Goal: Task Accomplishment & Management: Manage account settings

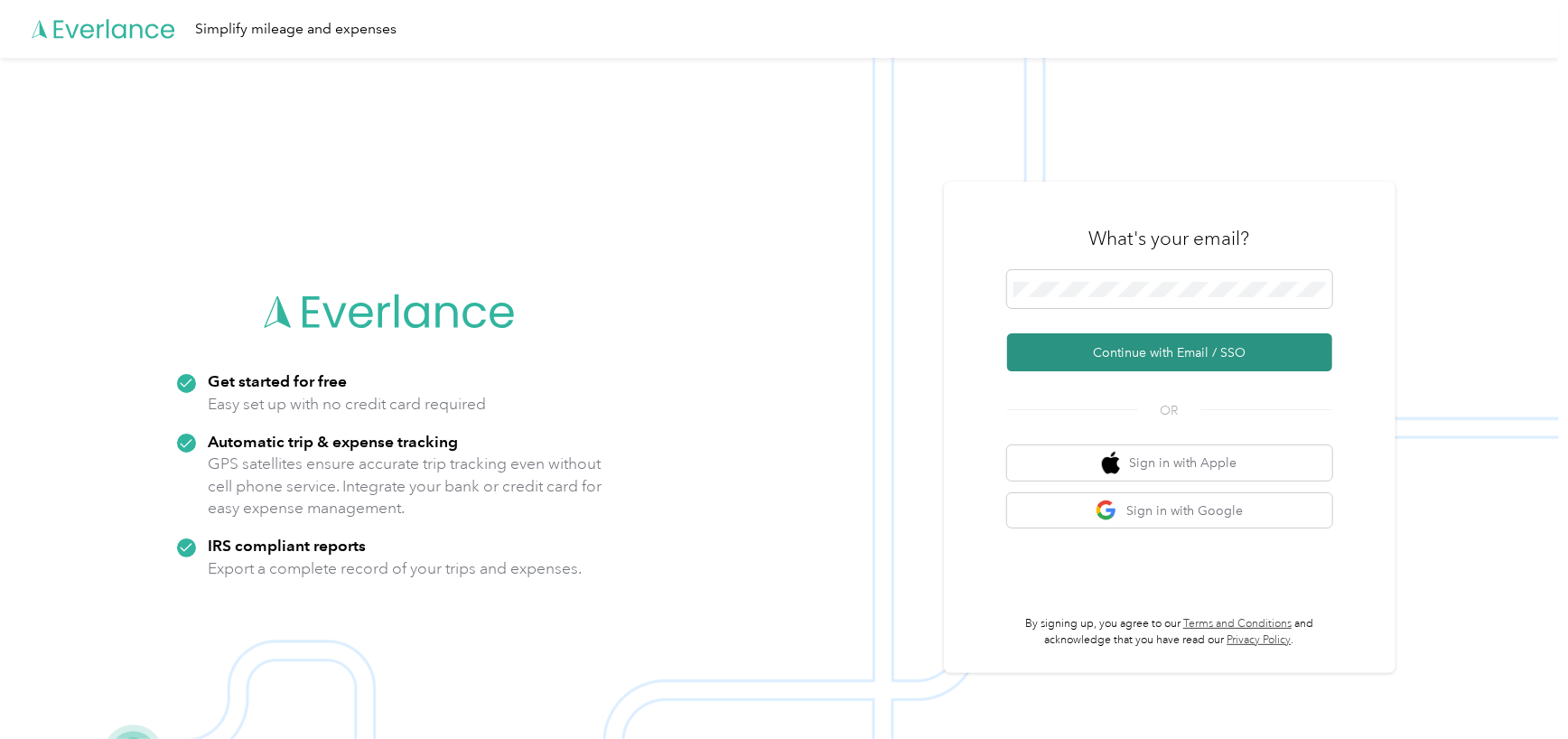
click at [1106, 354] on button "Continue with Email / SSO" at bounding box center [1169, 352] width 325 height 38
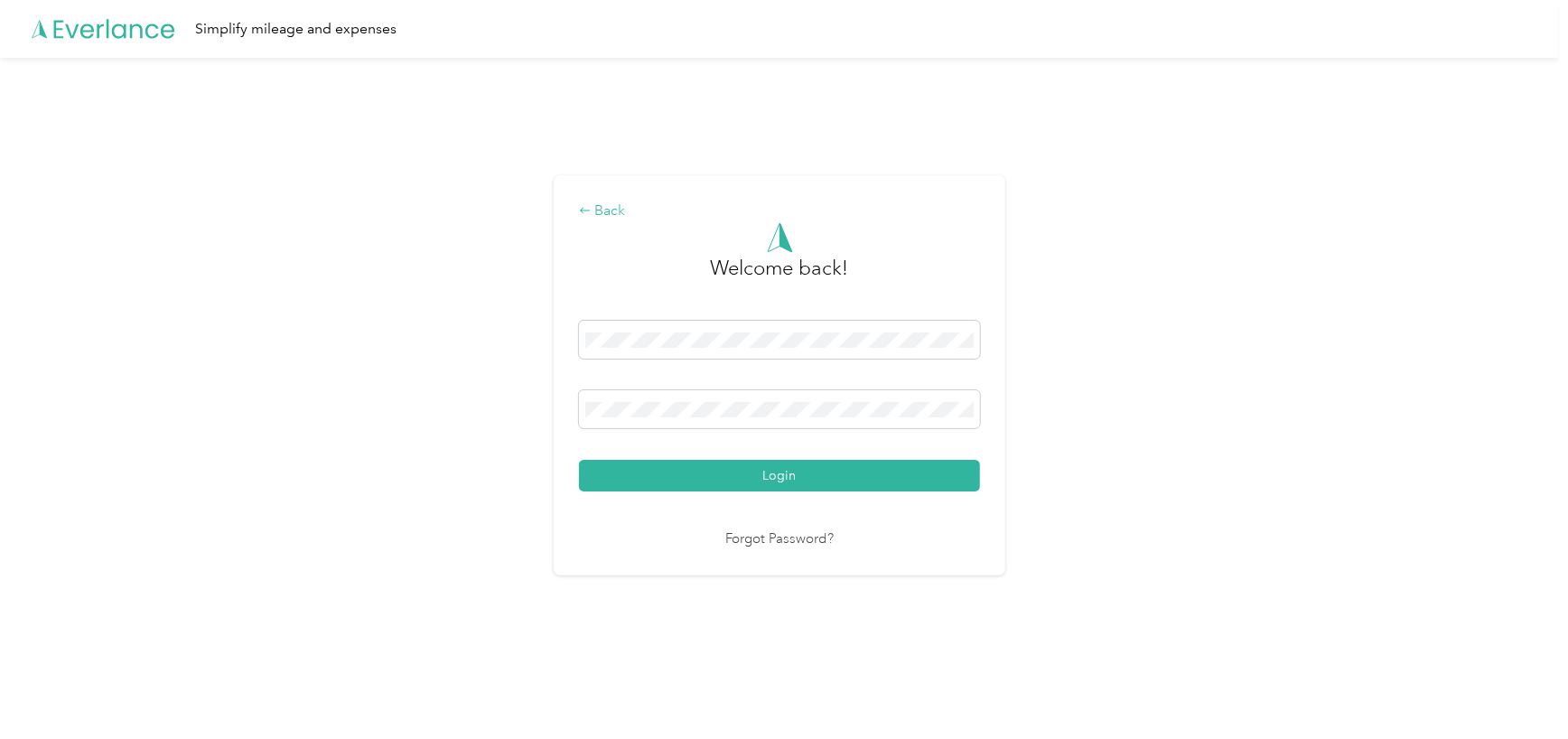
click at [591, 208] on icon at bounding box center [585, 210] width 13 height 13
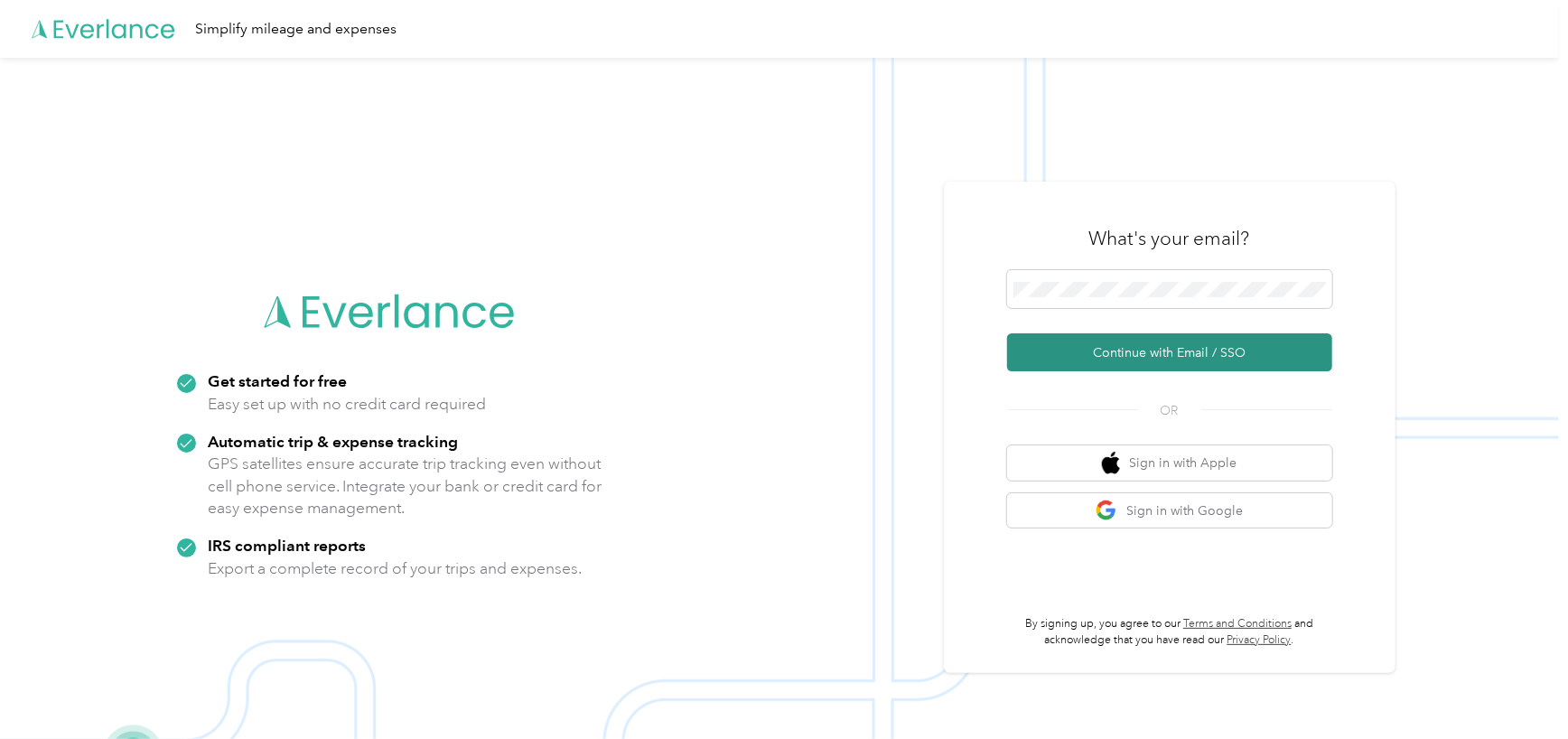
click at [1178, 349] on button "Continue with Email / SSO" at bounding box center [1169, 352] width 325 height 38
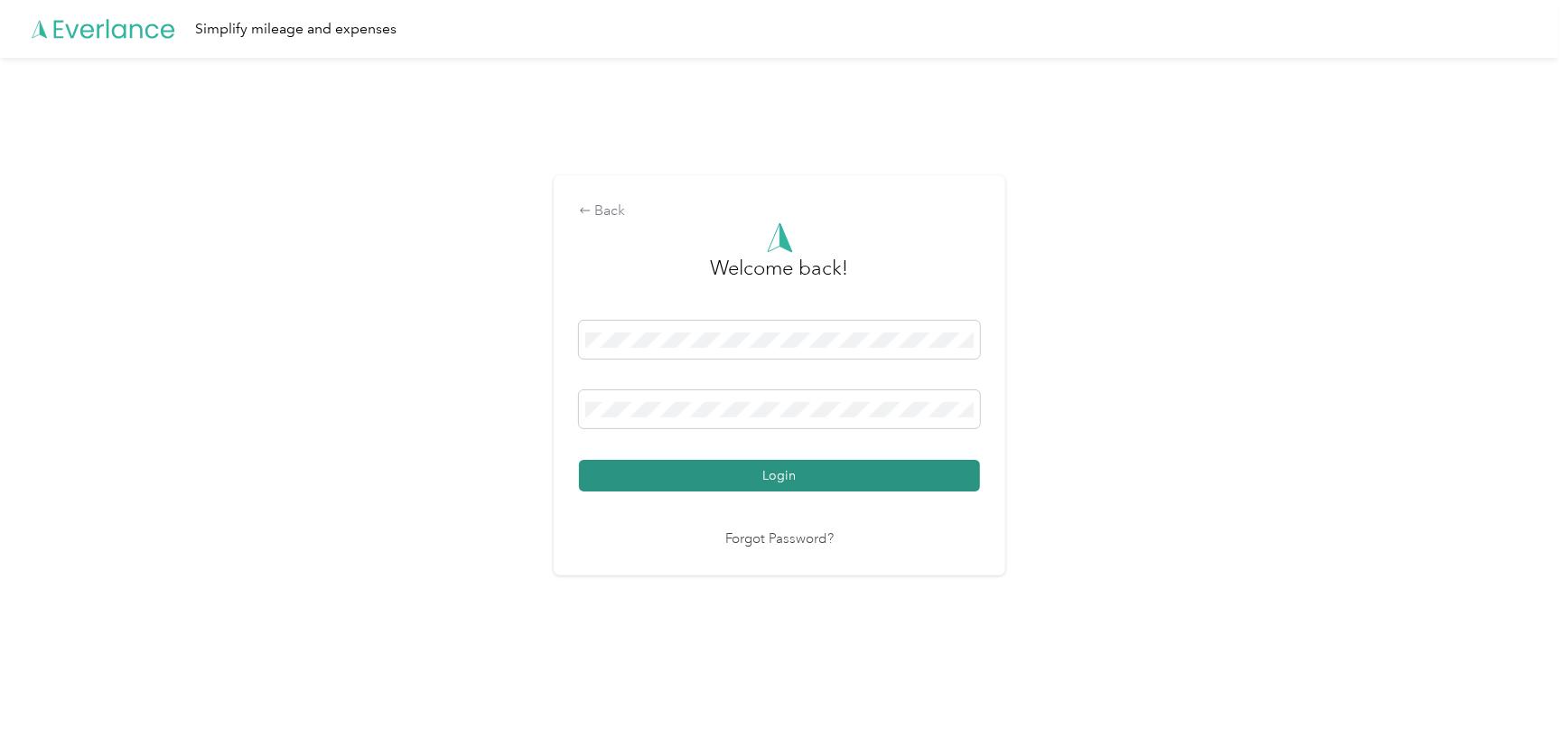
click at [686, 476] on button "Login" at bounding box center [780, 475] width 401 height 32
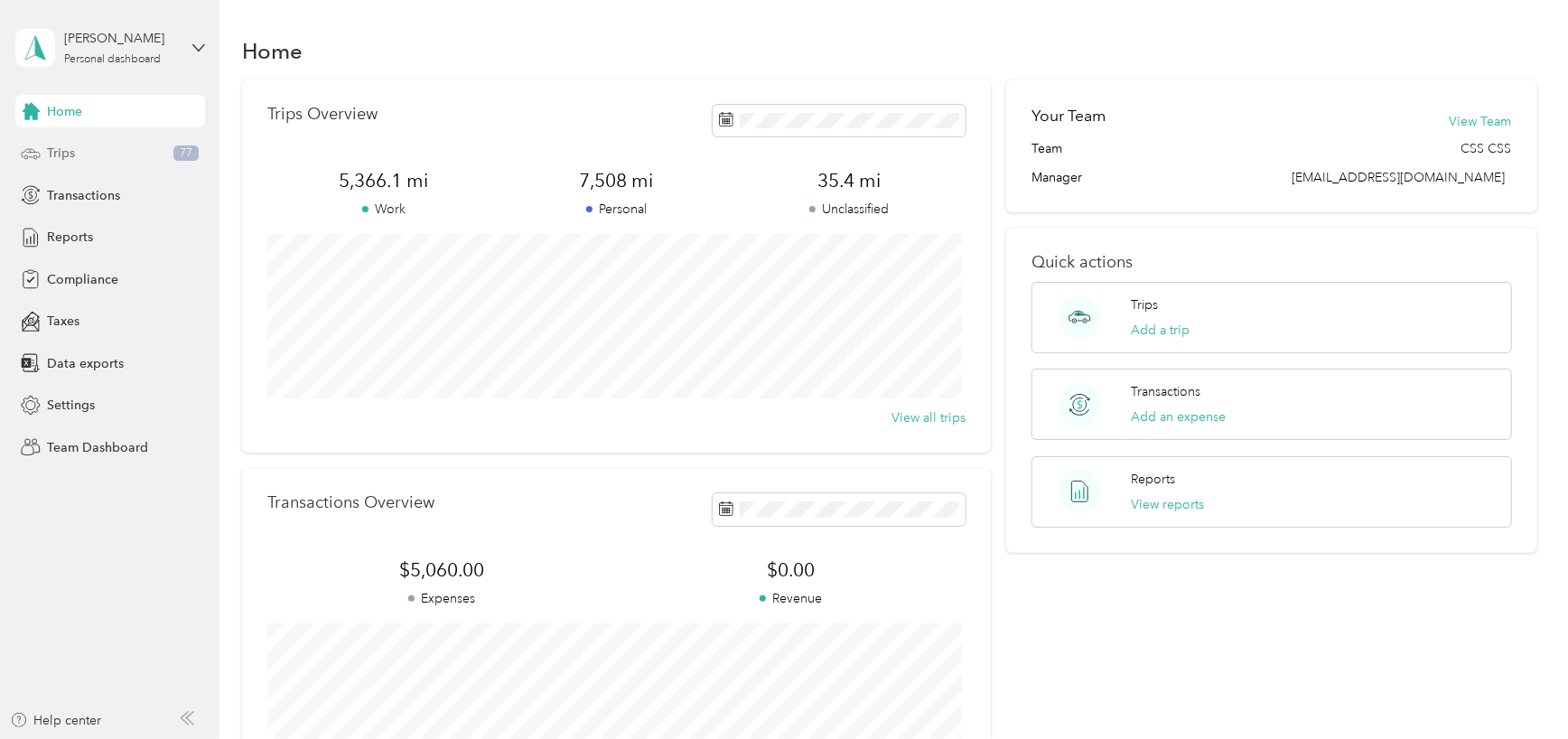
click at [83, 159] on div "Trips 77" at bounding box center [109, 153] width 189 height 33
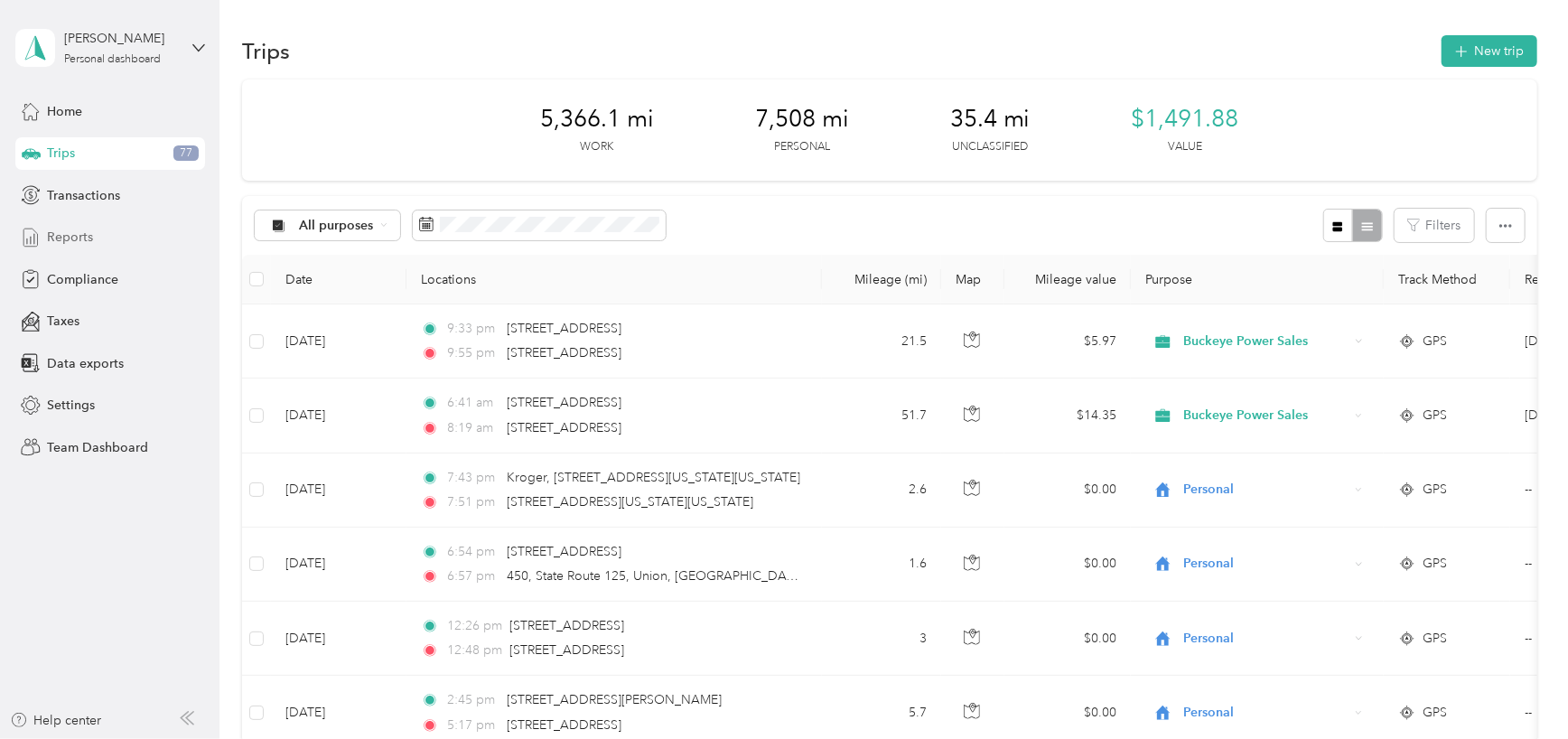
click at [67, 232] on span "Reports" at bounding box center [69, 236] width 46 height 19
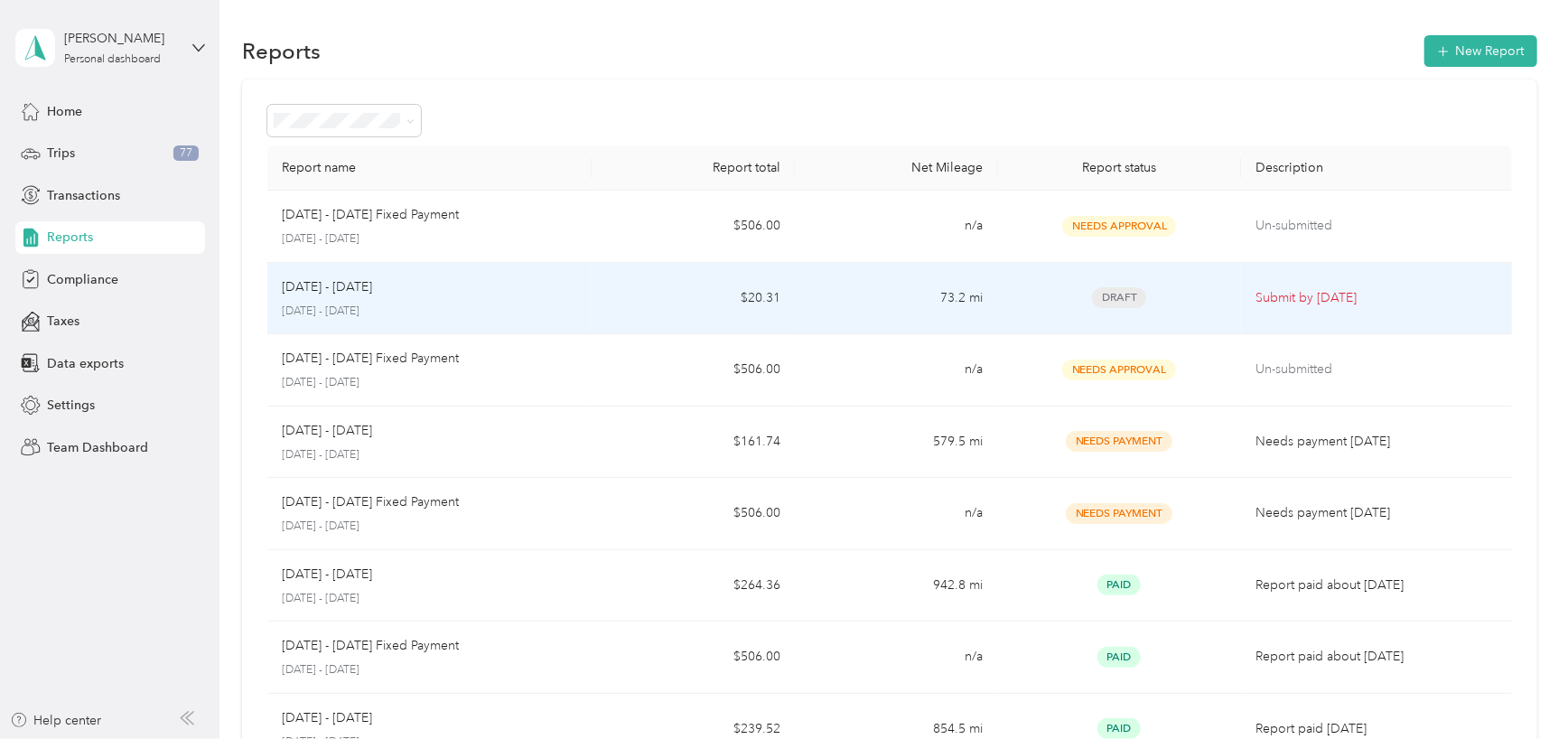
click at [1108, 290] on span "Draft" at bounding box center [1119, 298] width 55 height 21
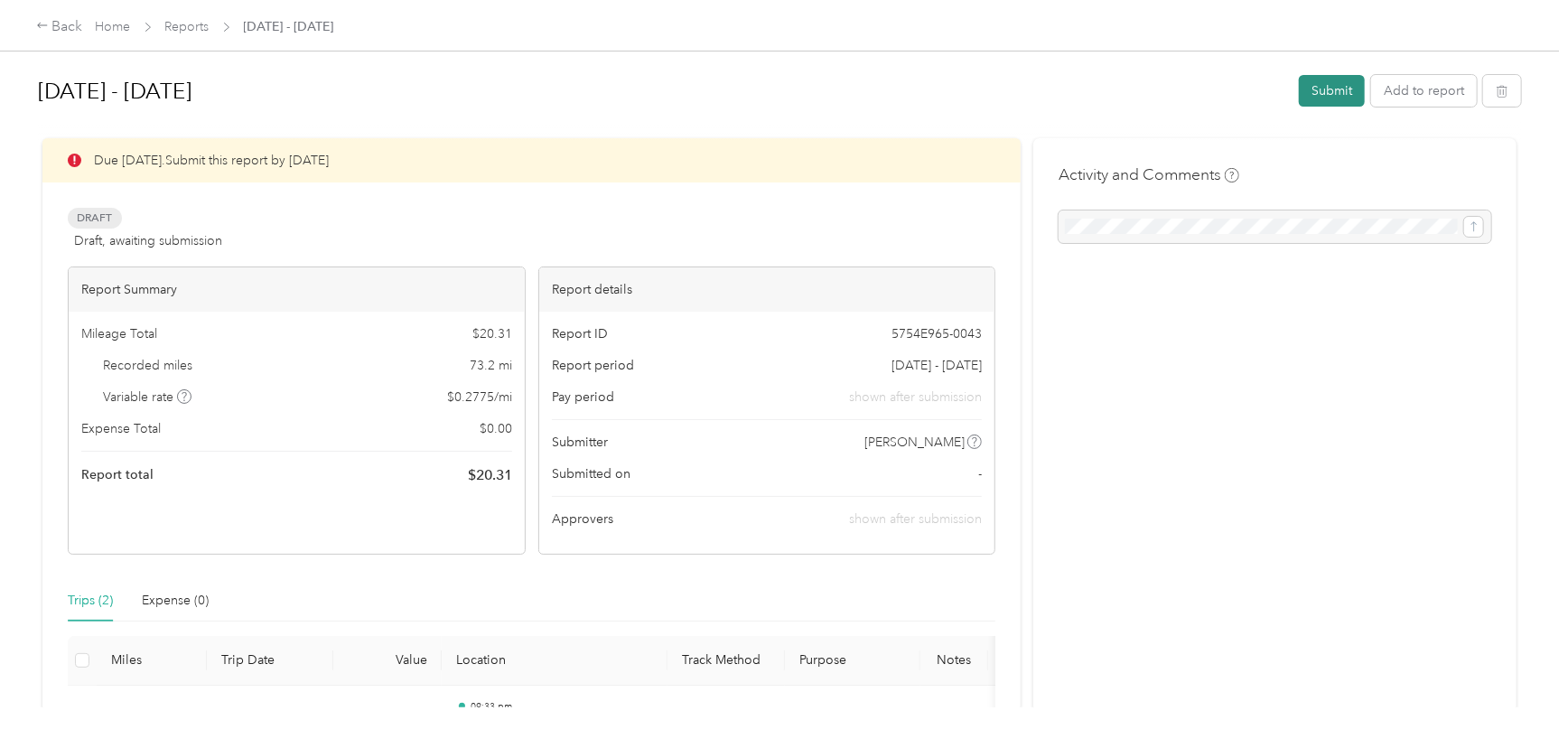
click at [1328, 86] on button "Submit" at bounding box center [1331, 91] width 65 height 32
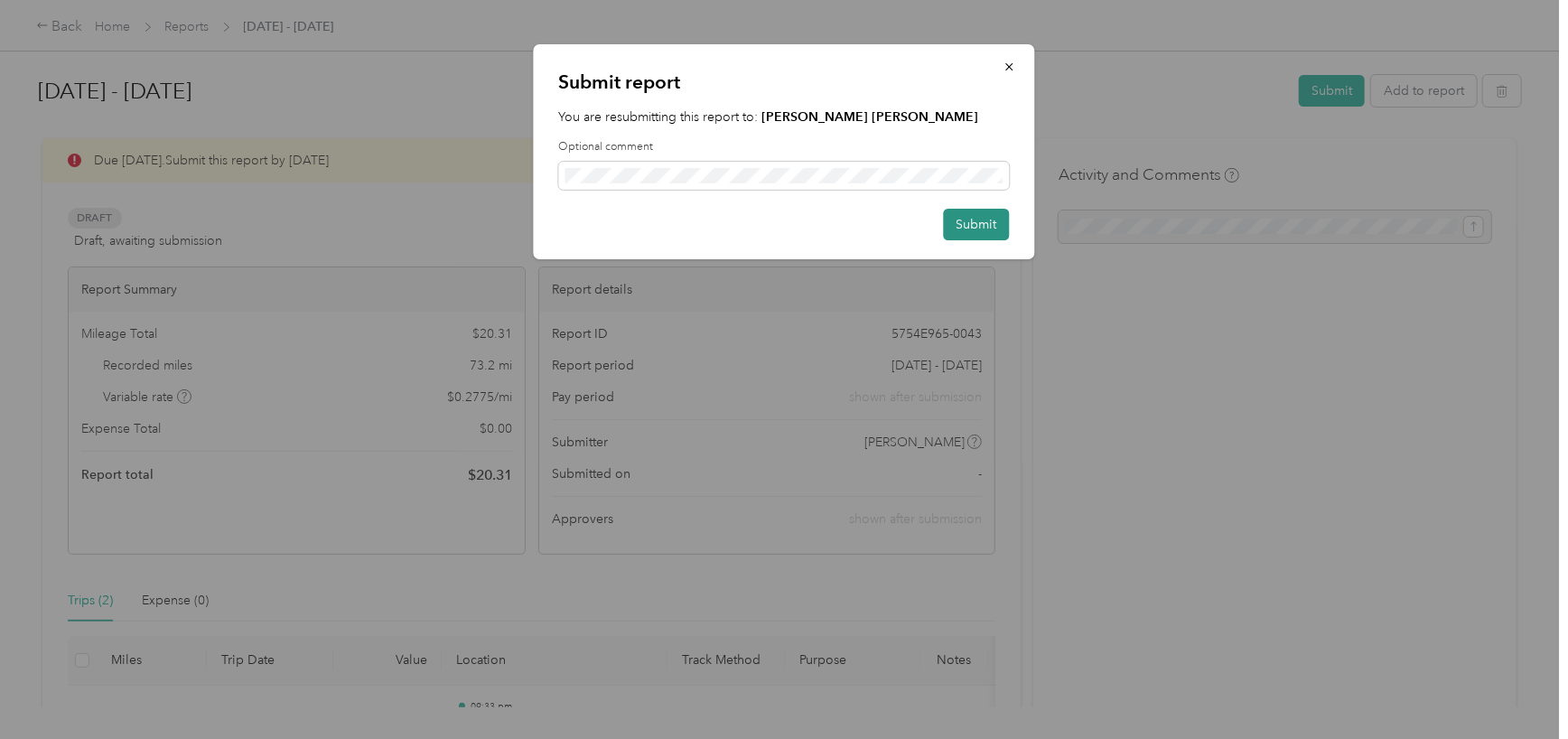
click at [965, 224] on button "Submit" at bounding box center [977, 224] width 65 height 32
